Goal: Task Accomplishment & Management: Use online tool/utility

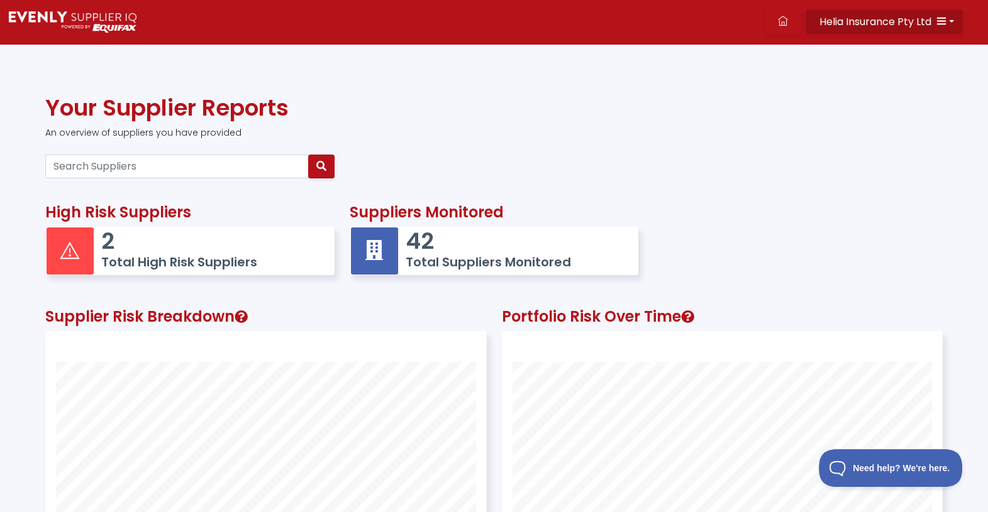
click at [939, 16] on icon "button" at bounding box center [941, 21] width 10 height 10
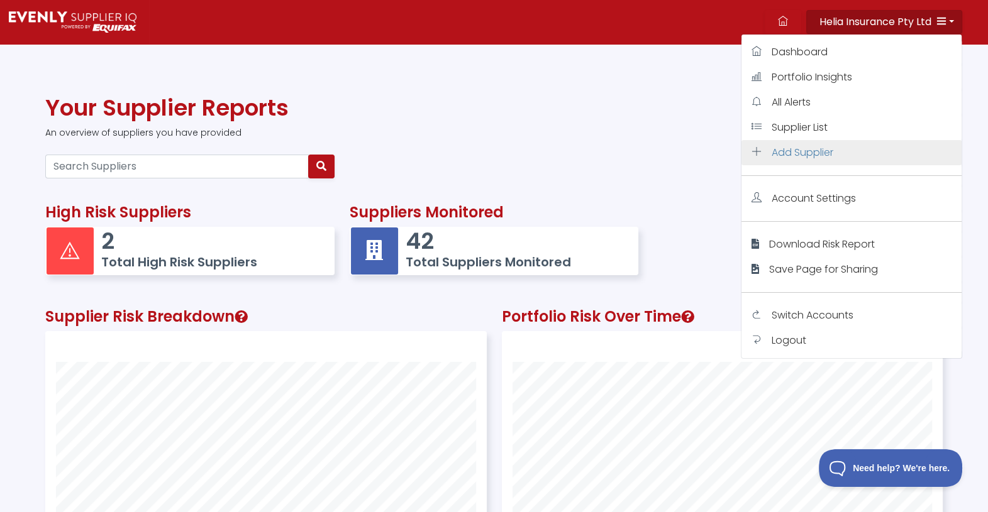
click at [776, 153] on span "Add Supplier" at bounding box center [802, 152] width 62 height 14
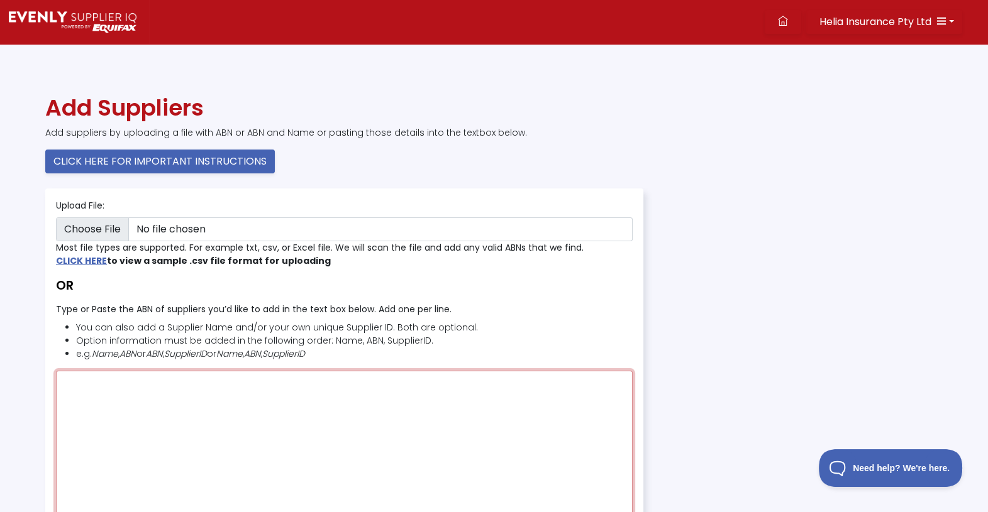
drag, startPoint x: 250, startPoint y: 404, endPoint x: 242, endPoint y: 407, distance: 8.2
click at [250, 402] on textarea "Type or Paste the ABN of suppliers you’d like to add in the text box below. Add…" at bounding box center [344, 451] width 576 height 160
paste textarea "􀀚􀀚􀀃􀀓􀀓􀀖􀀃􀀛􀀘􀀕􀀃􀀗􀀗􀀗􀀃"
type textarea "􀀚􀀚􀀃􀀓􀀓􀀖􀀃􀀛􀀘􀀕􀀃􀀗􀀗􀀗􀀃"
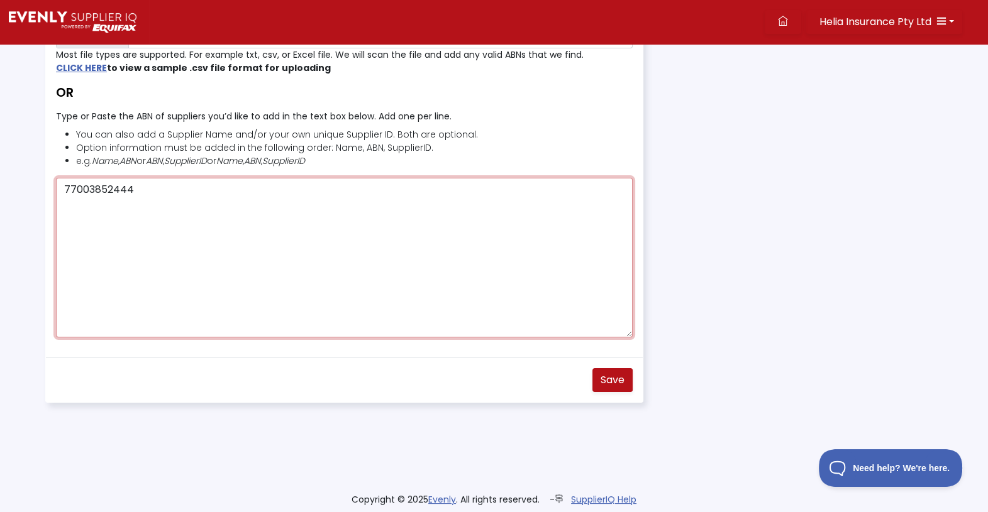
scroll to position [201, 0]
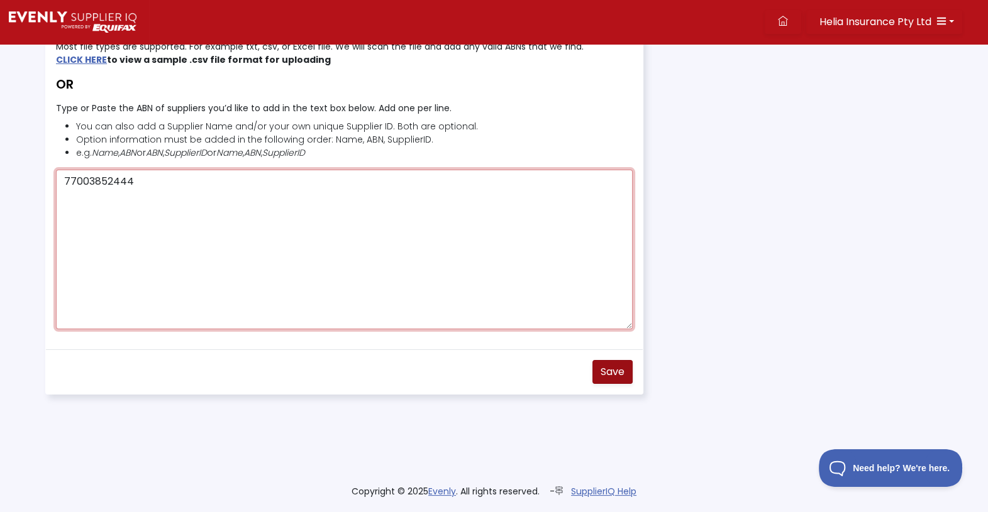
type textarea "77003852444"
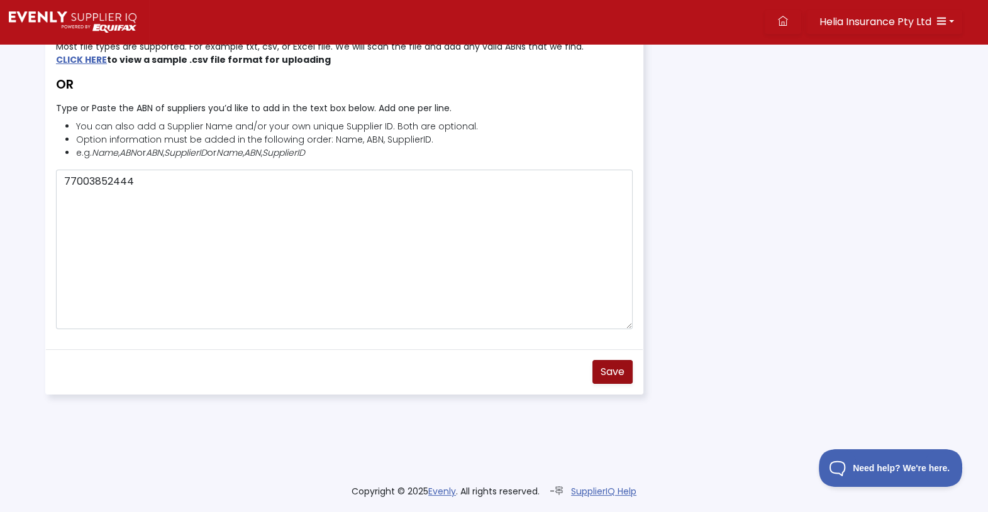
click at [615, 371] on span "Save" at bounding box center [612, 372] width 24 height 14
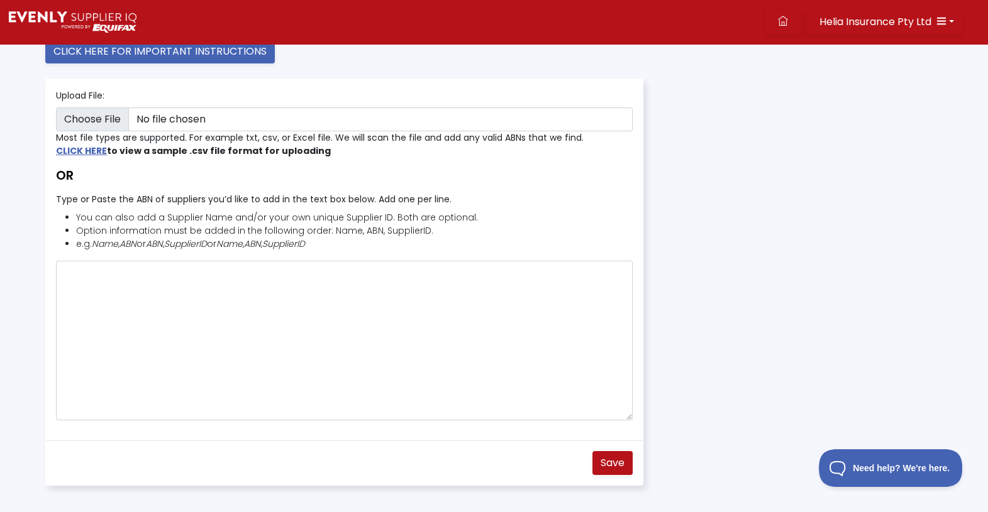
scroll to position [0, 0]
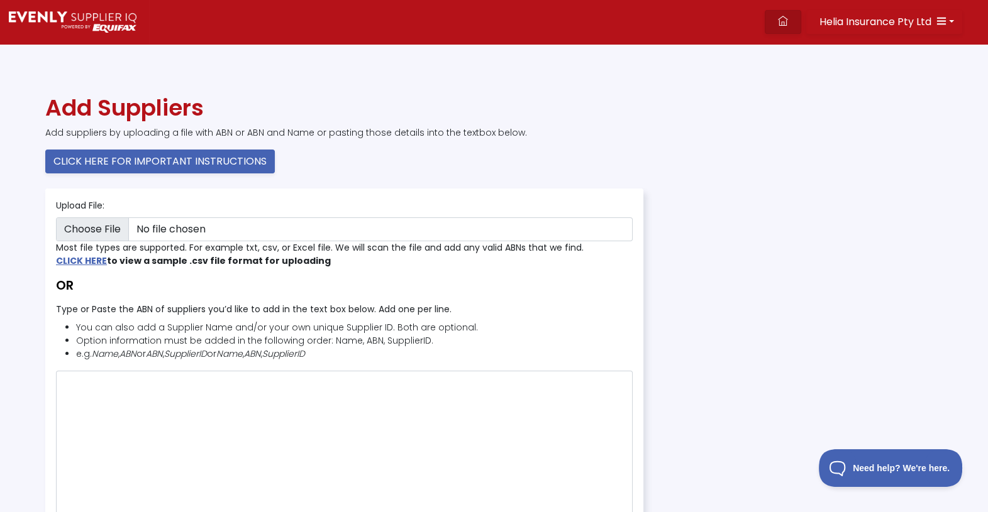
click at [786, 20] on link at bounding box center [782, 22] width 36 height 24
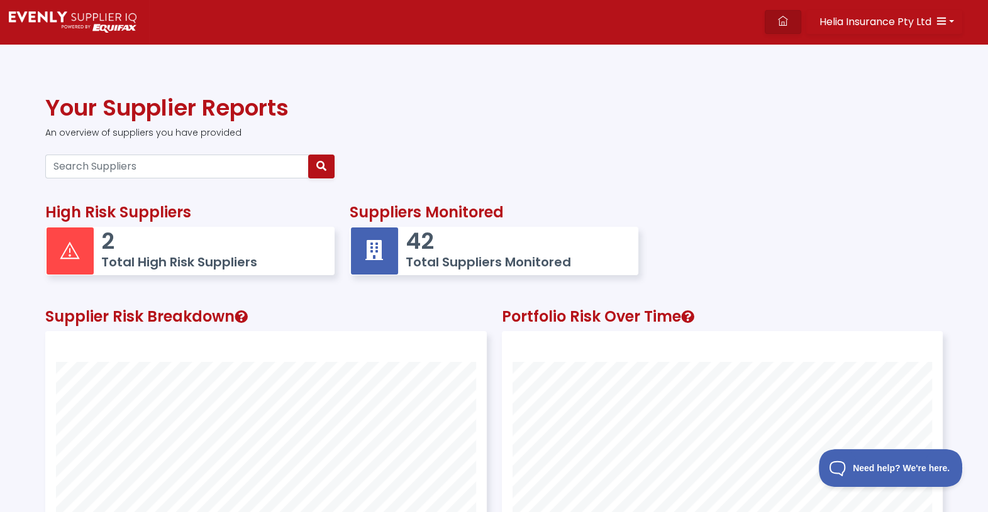
scroll to position [311, 439]
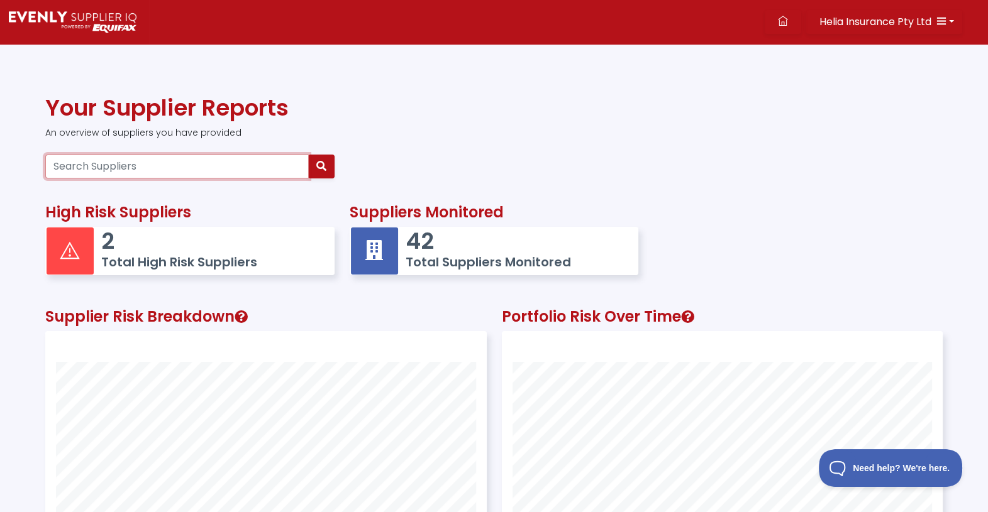
click at [177, 170] on input "Search Suppliers" at bounding box center [176, 167] width 263 height 24
type input "kyocera"
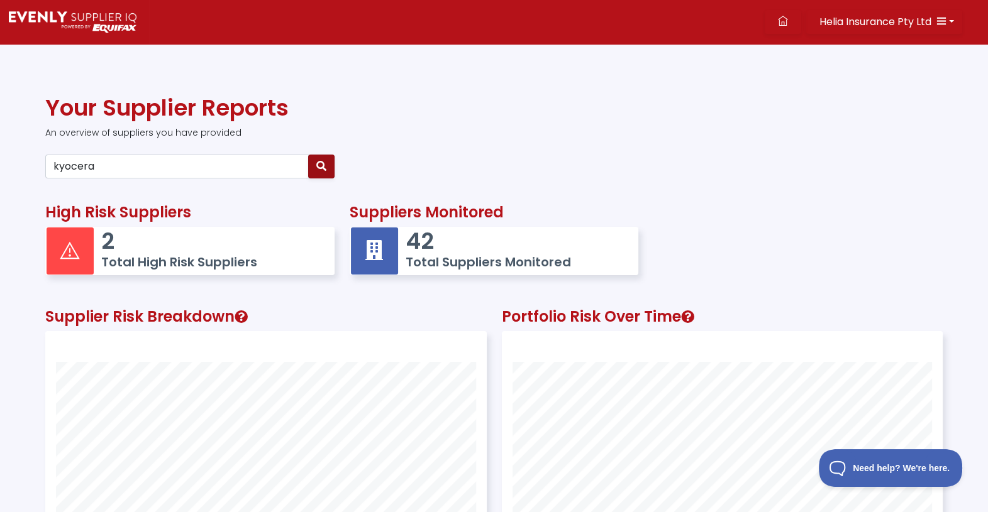
click at [327, 161] on button "button" at bounding box center [321, 167] width 26 height 24
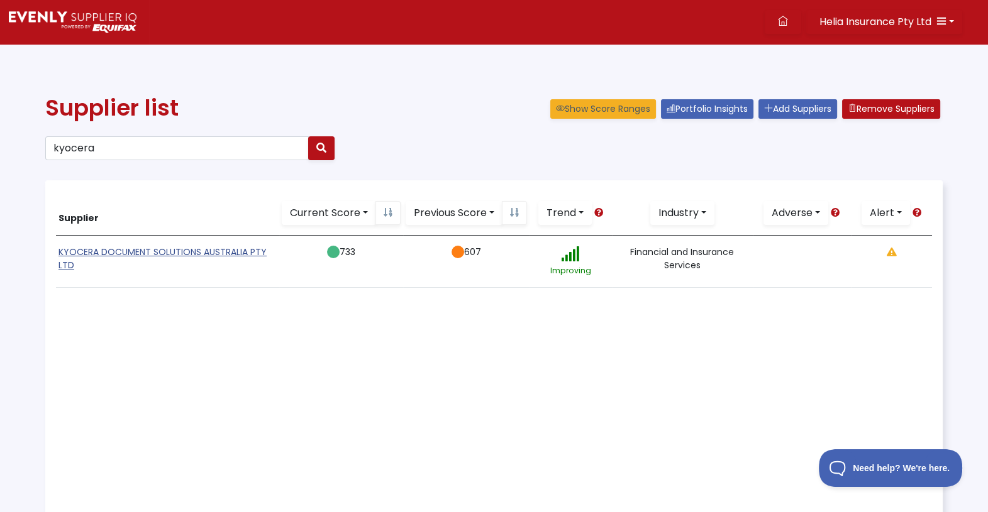
click at [150, 251] on link "KYOCERA DOCUMENT SOLUTIONS AUSTRALIA PTY LTD" at bounding box center [162, 259] width 208 height 26
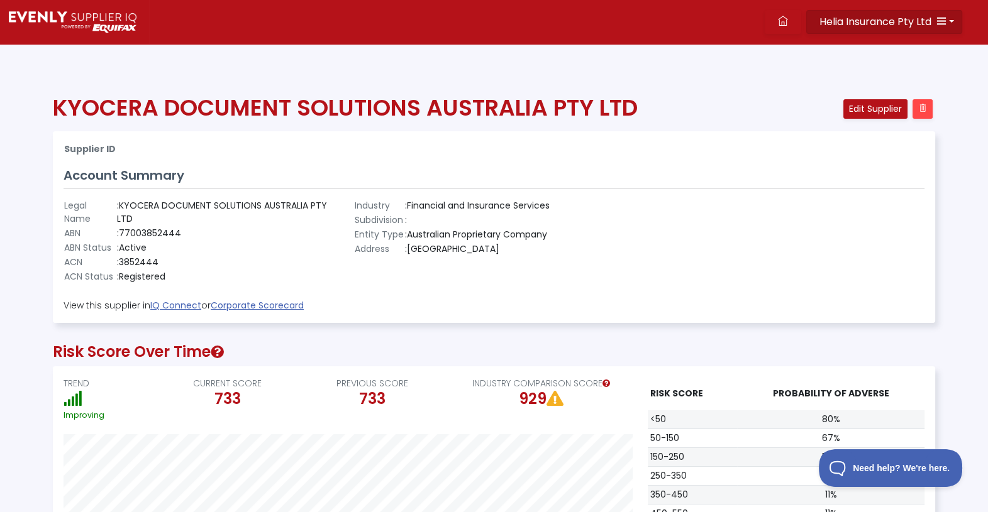
click at [939, 22] on icon "button" at bounding box center [941, 21] width 10 height 10
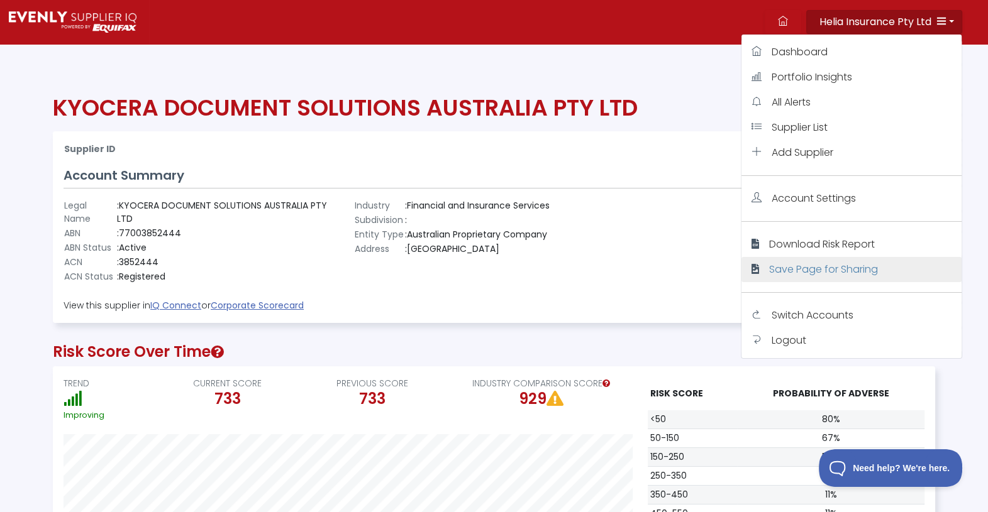
click at [817, 264] on span "Save Page for Sharing" at bounding box center [823, 269] width 109 height 14
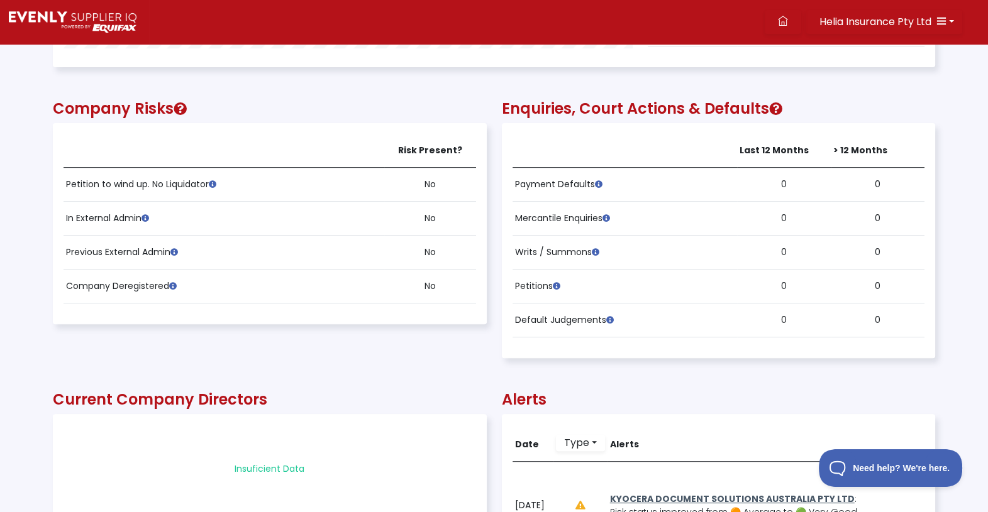
scroll to position [549, 0]
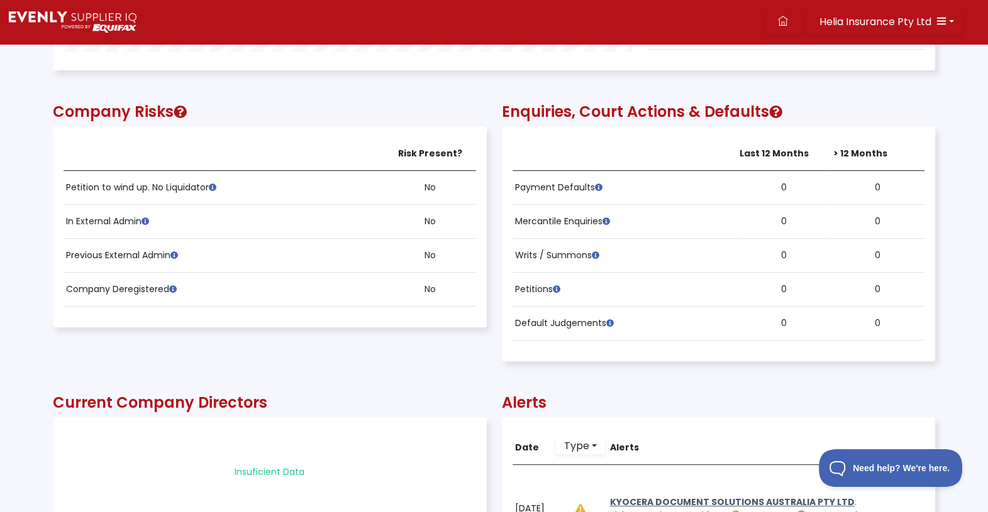
drag, startPoint x: 768, startPoint y: 109, endPoint x: 503, endPoint y: 101, distance: 265.4
click at [503, 103] on h2 "Enquiries, Court Actions & Defaults" at bounding box center [719, 112] width 434 height 18
copy h2 "Enquiries, Court Actions & Defaults"
